Goal: Task Accomplishment & Management: Manage account settings

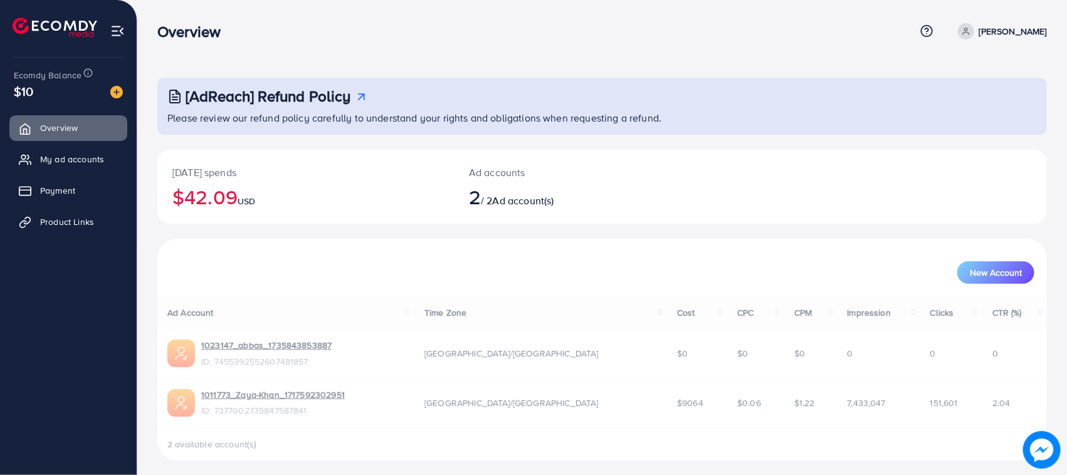
click at [69, 157] on span "My ad accounts" at bounding box center [72, 159] width 64 height 13
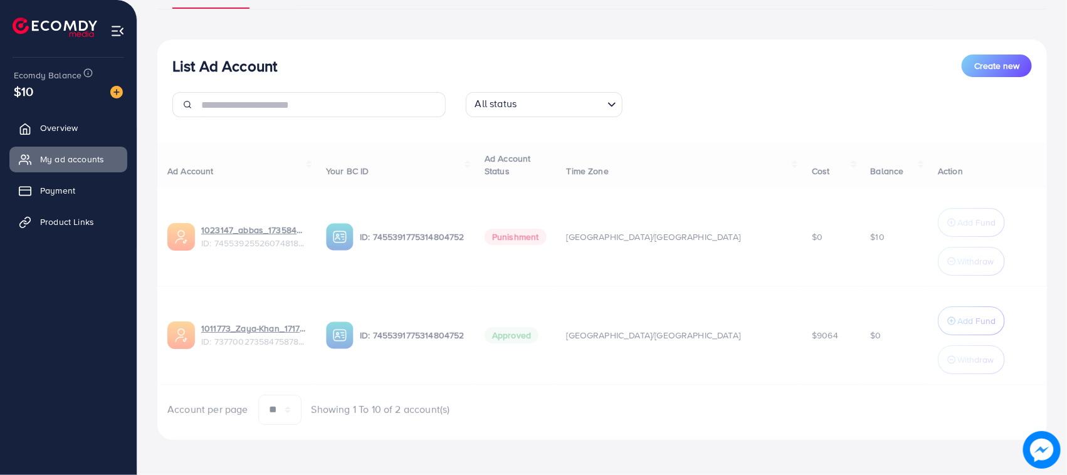
scroll to position [118, 0]
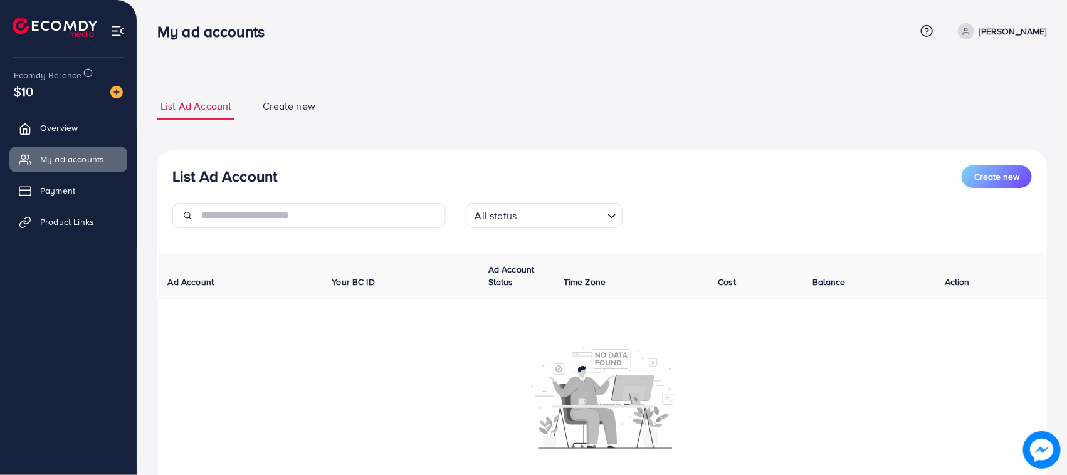
click at [113, 85] on div at bounding box center [111, 91] width 23 height 14
click at [119, 88] on img at bounding box center [116, 92] width 13 height 13
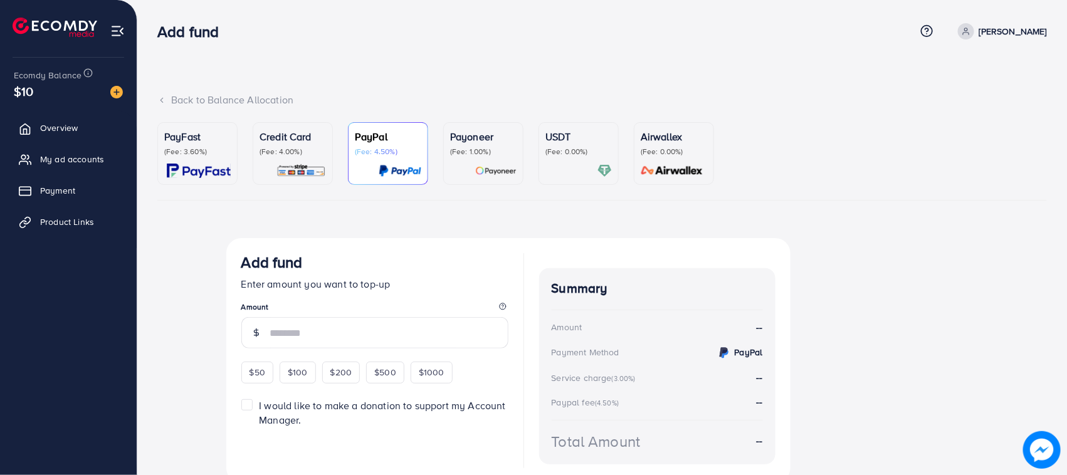
click at [298, 136] on p "Credit Card" at bounding box center [293, 136] width 66 height 15
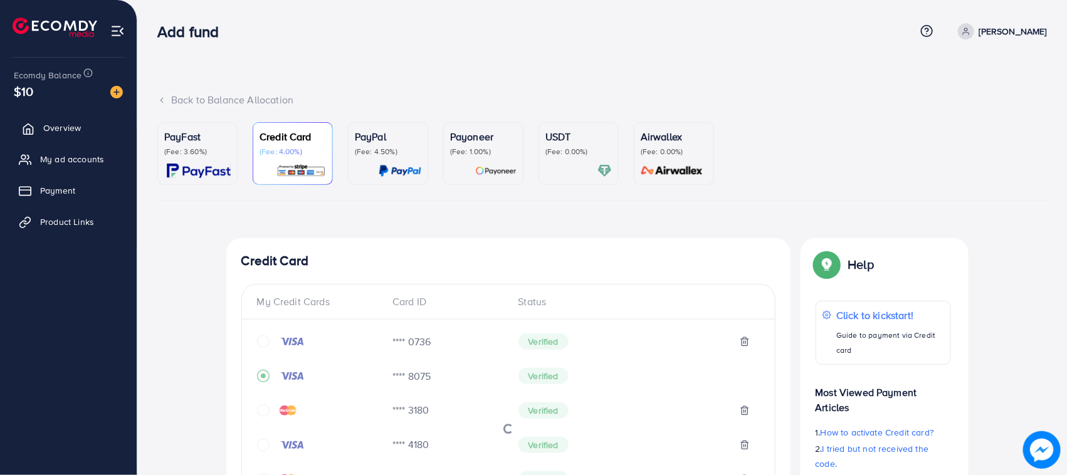
scroll to position [452, 0]
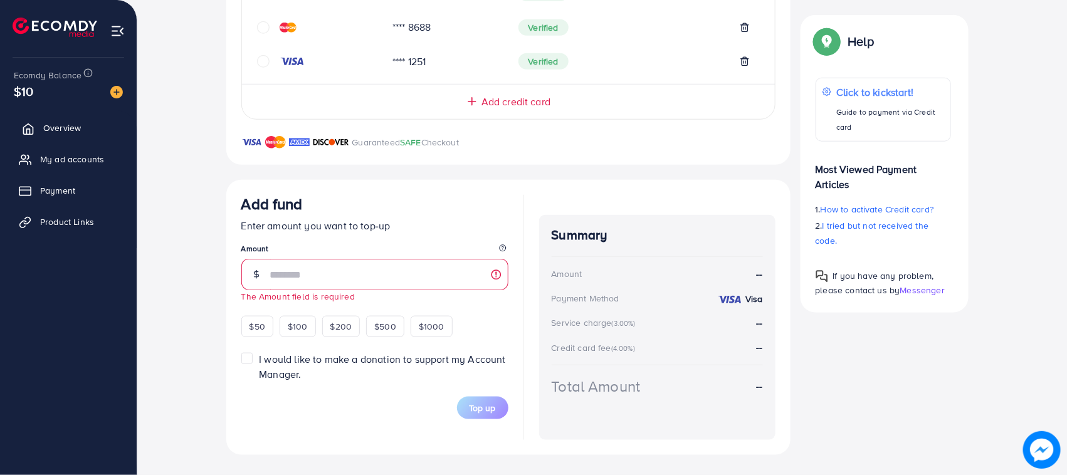
click at [38, 135] on link "Overview" at bounding box center [68, 127] width 118 height 25
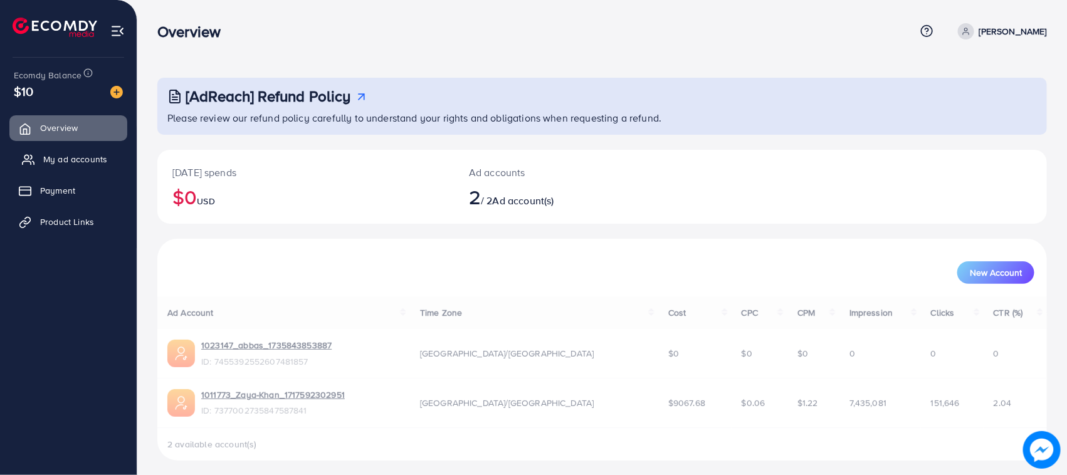
click at [63, 164] on span "My ad accounts" at bounding box center [75, 159] width 64 height 13
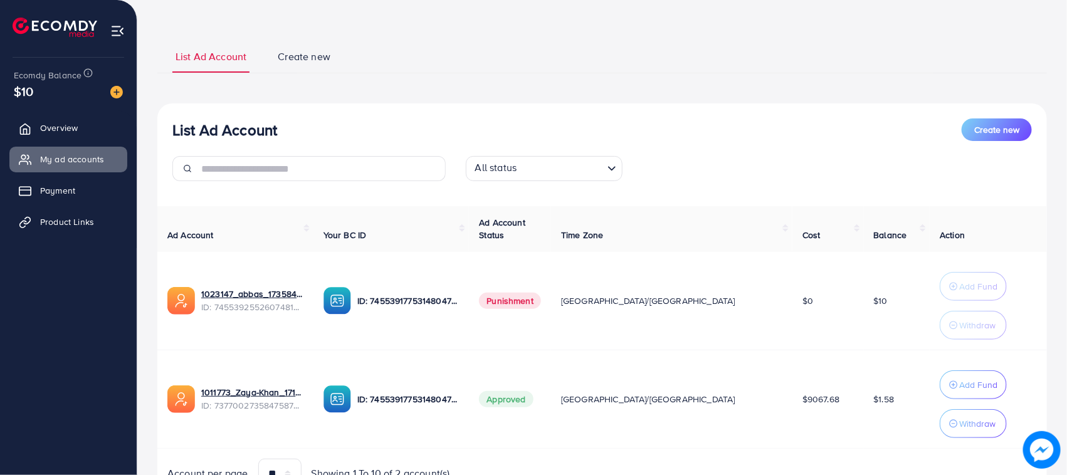
scroll to position [118, 0]
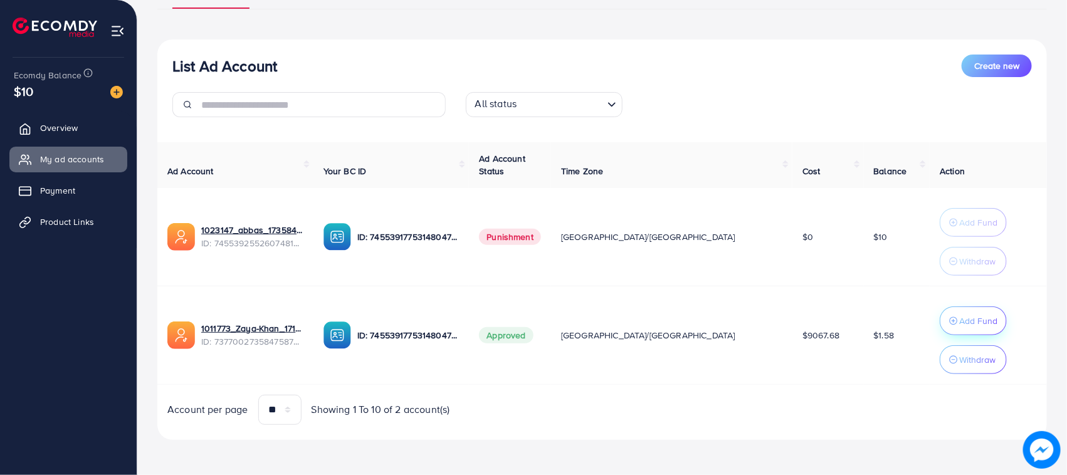
click at [949, 322] on icon "button" at bounding box center [953, 321] width 9 height 9
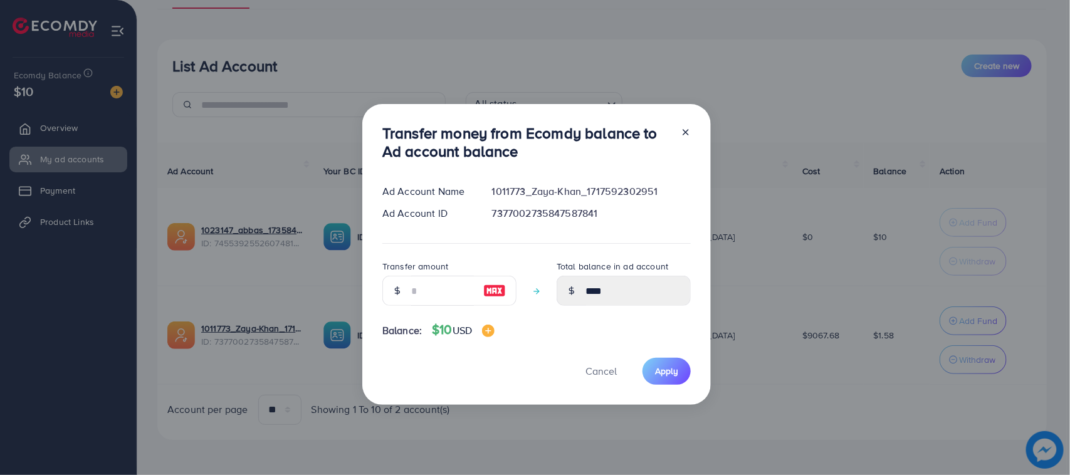
click at [485, 296] on img at bounding box center [494, 290] width 23 height 15
type input "**"
type input "*****"
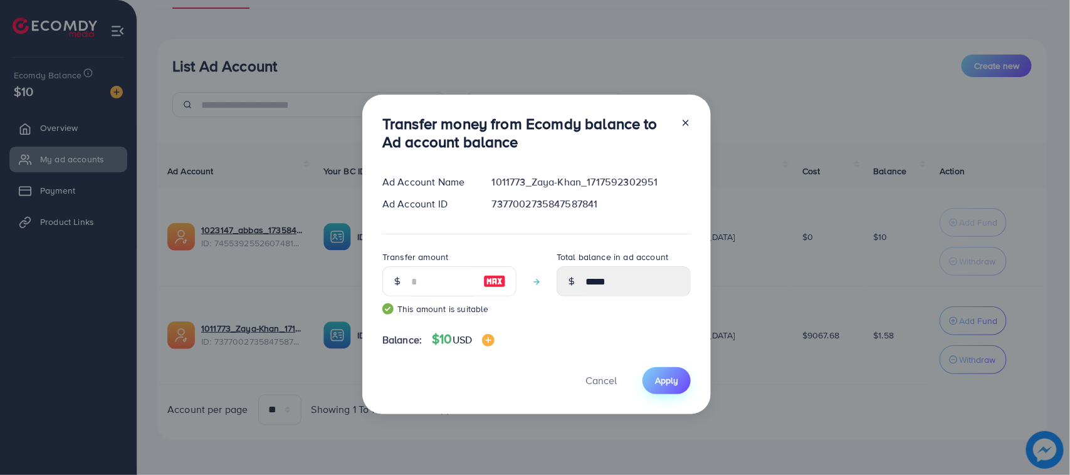
click at [684, 377] on button "Apply" at bounding box center [667, 380] width 48 height 27
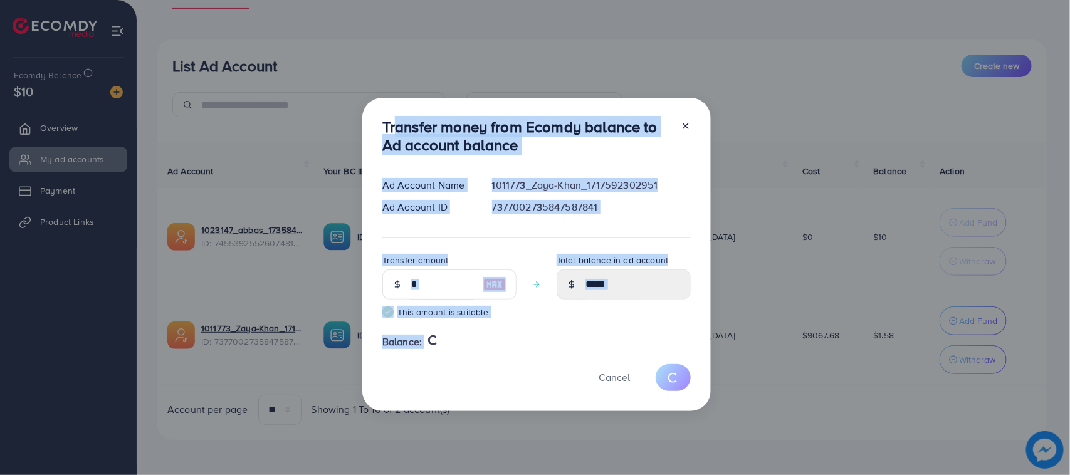
drag, startPoint x: 389, startPoint y: 113, endPoint x: 436, endPoint y: 367, distance: 258.8
click at [436, 367] on div "Transfer money from Ecomdy balance to Ad account balance Ad Account Name 101177…" at bounding box center [536, 254] width 349 height 313
click at [436, 367] on div "Cancel" at bounding box center [536, 377] width 308 height 27
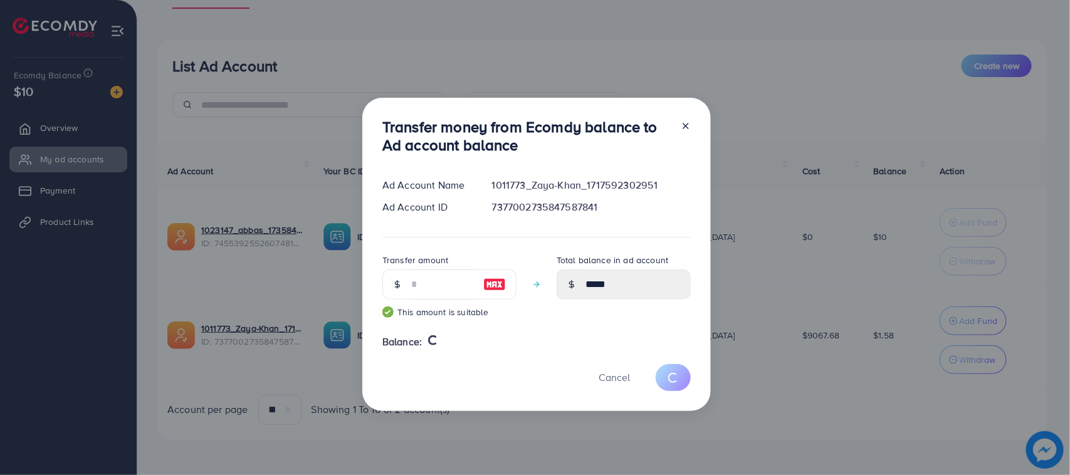
type input "****"
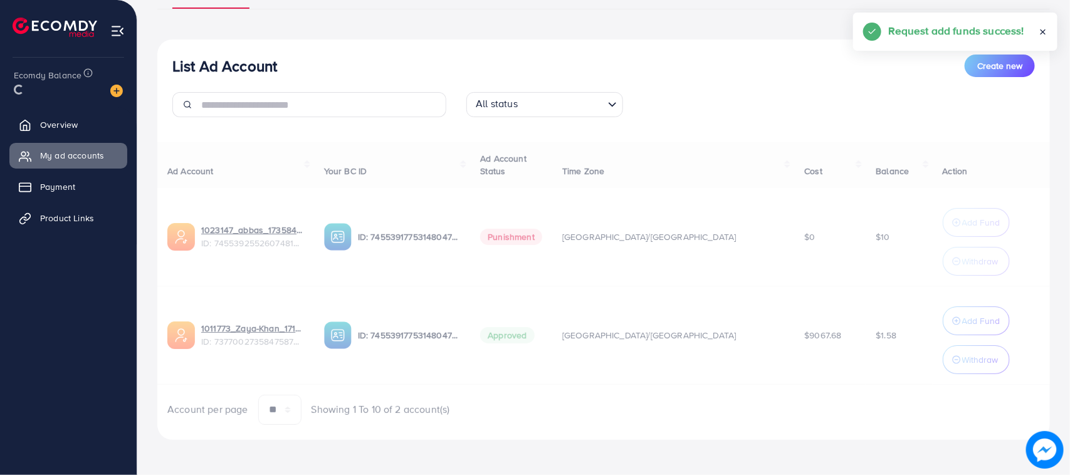
drag, startPoint x: 370, startPoint y: 129, endPoint x: 446, endPoint y: 324, distance: 209.0
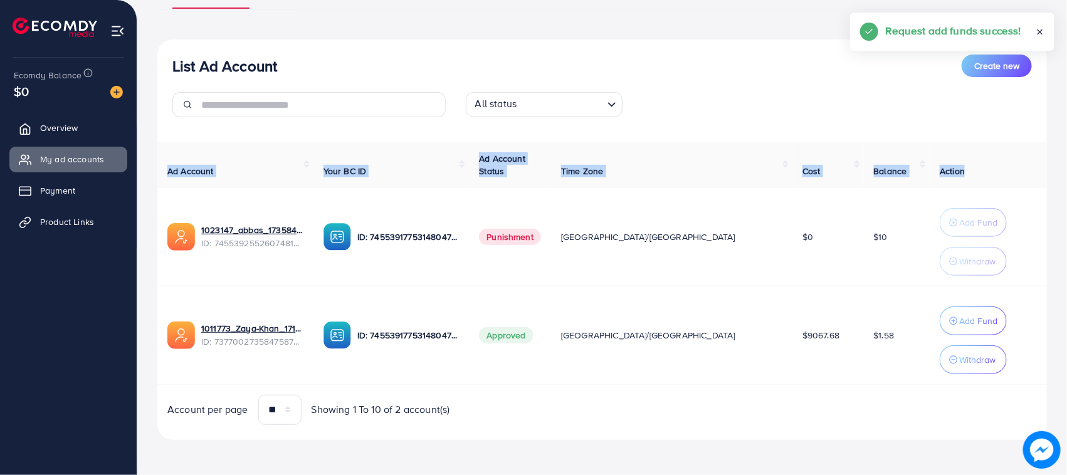
drag, startPoint x: 154, startPoint y: 152, endPoint x: 1004, endPoint y: 167, distance: 850.2
click at [1004, 167] on div "List Ad Account Create new List Ad Account Create new All status Loading... Ad …" at bounding box center [602, 179] width 930 height 592
click at [1004, 167] on th "Action" at bounding box center [988, 165] width 117 height 46
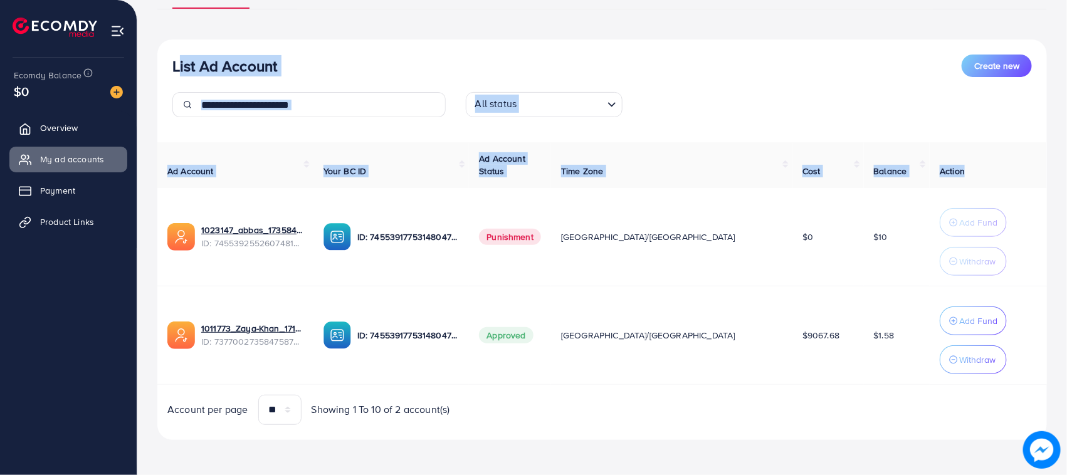
drag, startPoint x: 1004, startPoint y: 167, endPoint x: 182, endPoint y: 63, distance: 828.3
click at [182, 63] on div "List Ad Account Create new All status Loading... Ad Account Your BC ID Ad Accou…" at bounding box center [602, 239] width 890 height 401
click at [182, 63] on h3 "List Ad Account" at bounding box center [224, 66] width 105 height 18
drag, startPoint x: 182, startPoint y: 63, endPoint x: 959, endPoint y: 179, distance: 785.9
click at [959, 179] on div "List Ad Account Create new All status Loading... Ad Account Your BC ID Ad Accou…" at bounding box center [602, 239] width 890 height 401
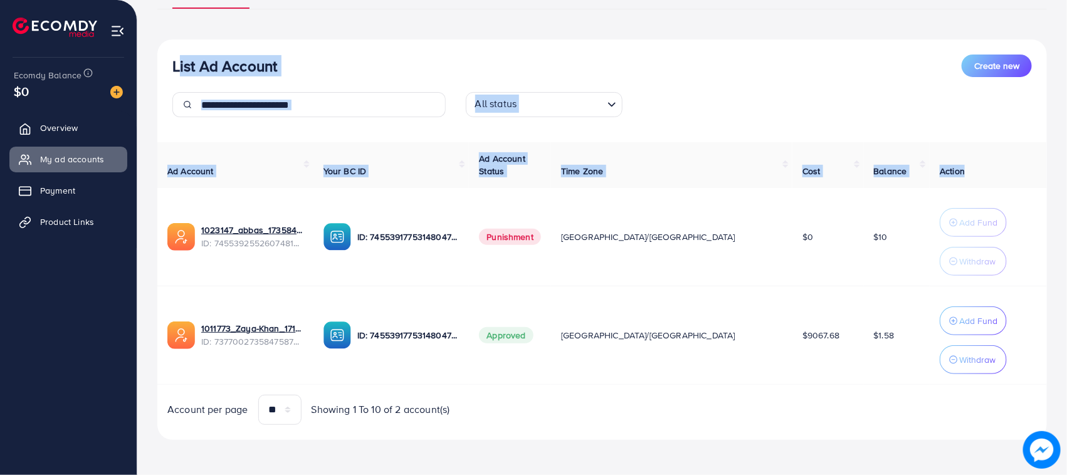
click at [959, 179] on th "Action" at bounding box center [988, 165] width 117 height 46
drag, startPoint x: 382, startPoint y: 314, endPoint x: 863, endPoint y: 339, distance: 481.4
click at [863, 339] on tr "1011773_Zaya-Khan_1717592302951 ID: 7377002735847587841 ID: 7455391775314804752…" at bounding box center [602, 335] width 890 height 98
click at [864, 339] on td "$1.58" at bounding box center [897, 335] width 66 height 98
drag, startPoint x: 863, startPoint y: 339, endPoint x: 154, endPoint y: 123, distance: 741.1
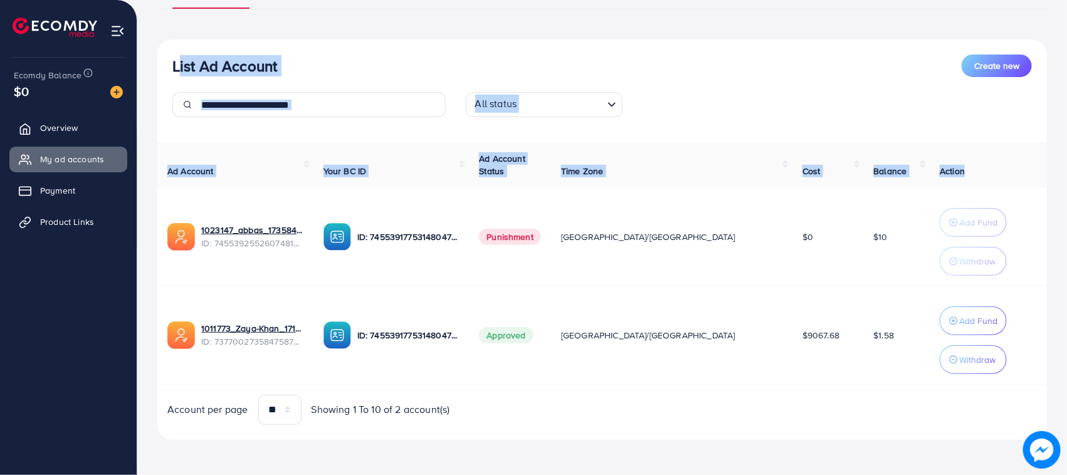
click at [166, 162] on table "Ad Account Your BC ID Ad Account Status Time Zone Cost Balance Action 1023147_a…" at bounding box center [602, 263] width 890 height 243
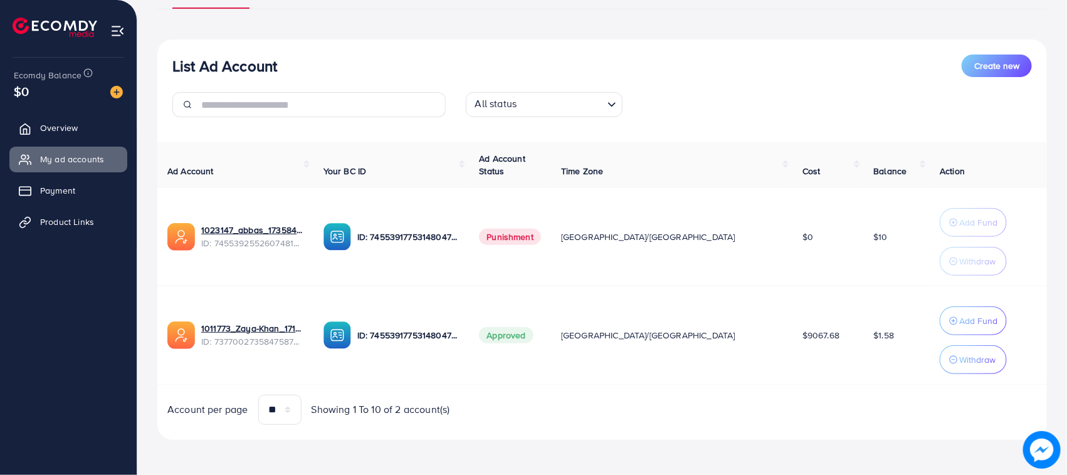
click at [172, 75] on div "List Ad Account Create new" at bounding box center [601, 66] width 859 height 23
drag, startPoint x: 171, startPoint y: 63, endPoint x: 870, endPoint y: 378, distance: 766.8
click at [870, 378] on div "List Ad Account Create new All status Loading... Ad Account Your BC ID Ad Accou…" at bounding box center [602, 239] width 890 height 401
click at [870, 378] on td "$1.58" at bounding box center [897, 335] width 66 height 98
